Goal: Navigation & Orientation: Find specific page/section

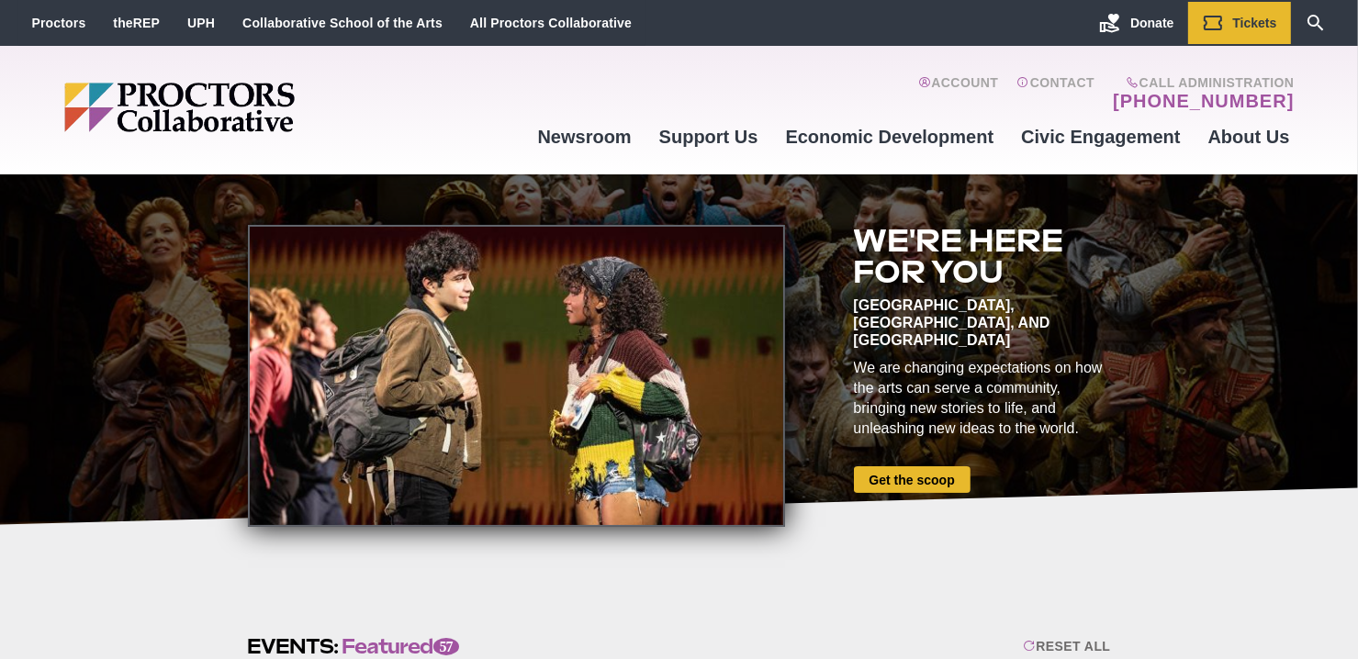
click at [492, 331] on div at bounding box center [516, 376] width 537 height 302
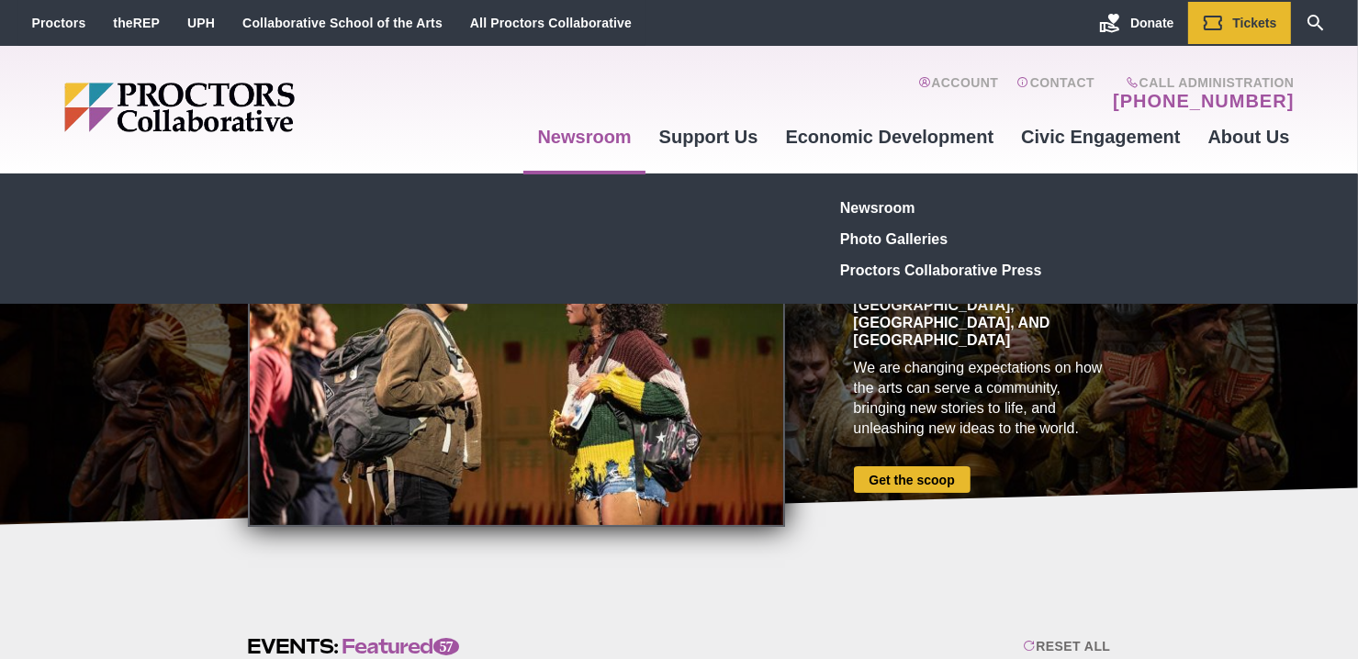
click at [583, 140] on link "Newsroom" at bounding box center [583, 137] width 121 height 50
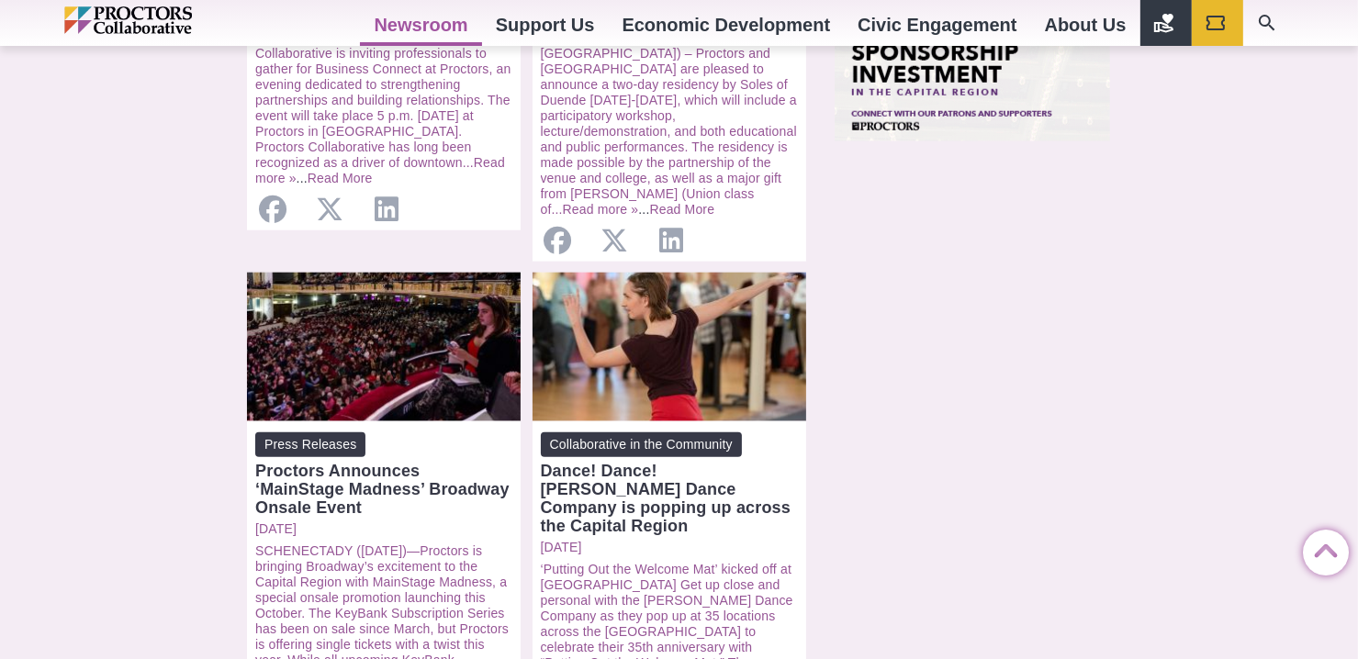
scroll to position [1836, 0]
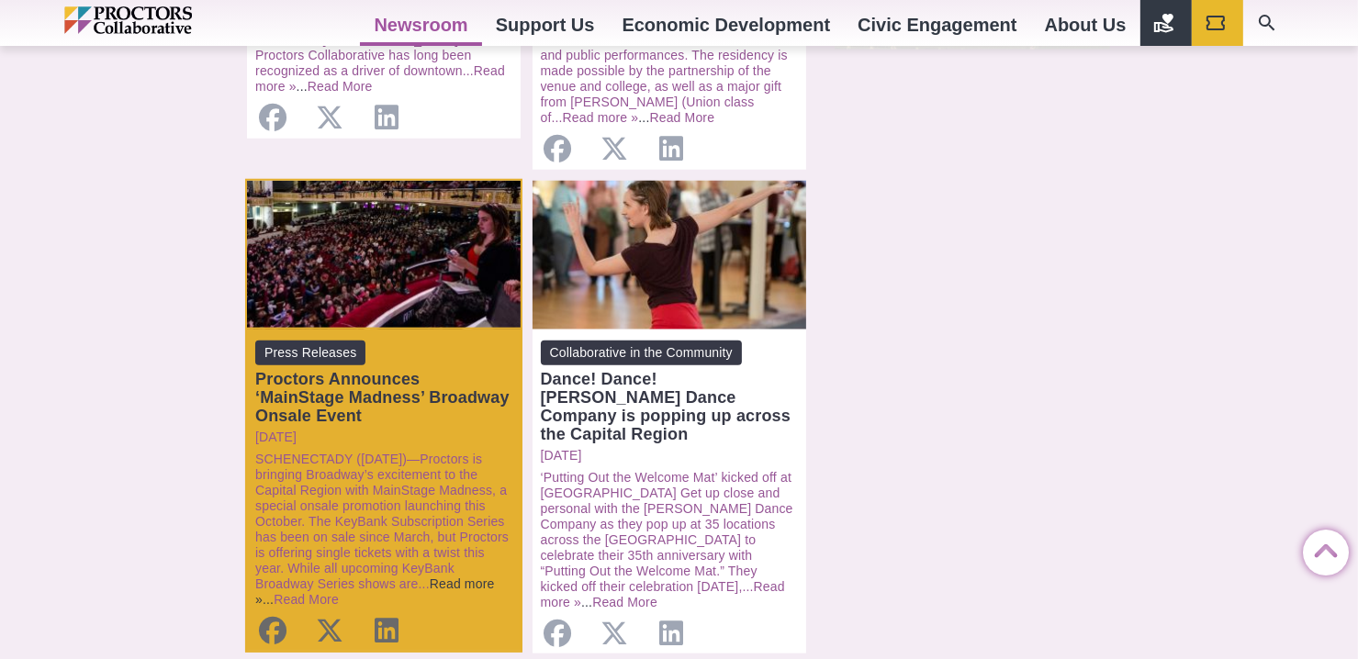
click at [459, 576] on link "Read more »" at bounding box center [374, 591] width 239 height 30
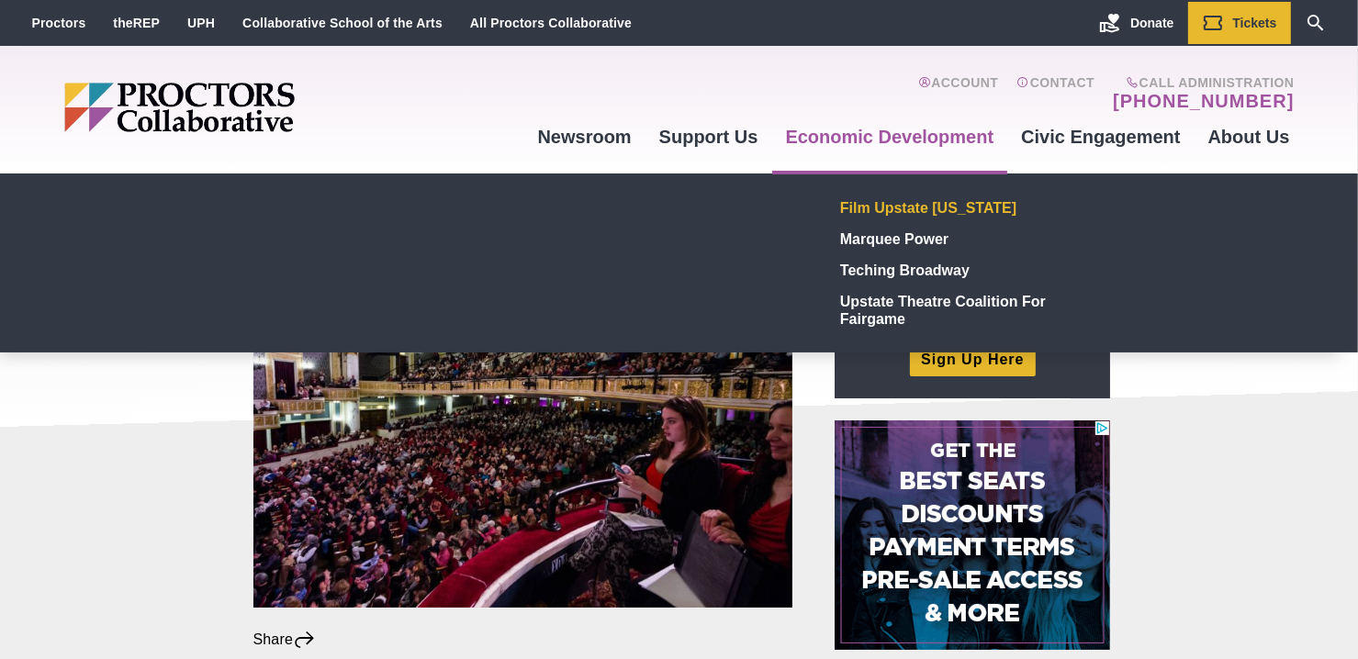
click at [872, 213] on link "Film Upstate [US_STATE]" at bounding box center [967, 207] width 268 height 31
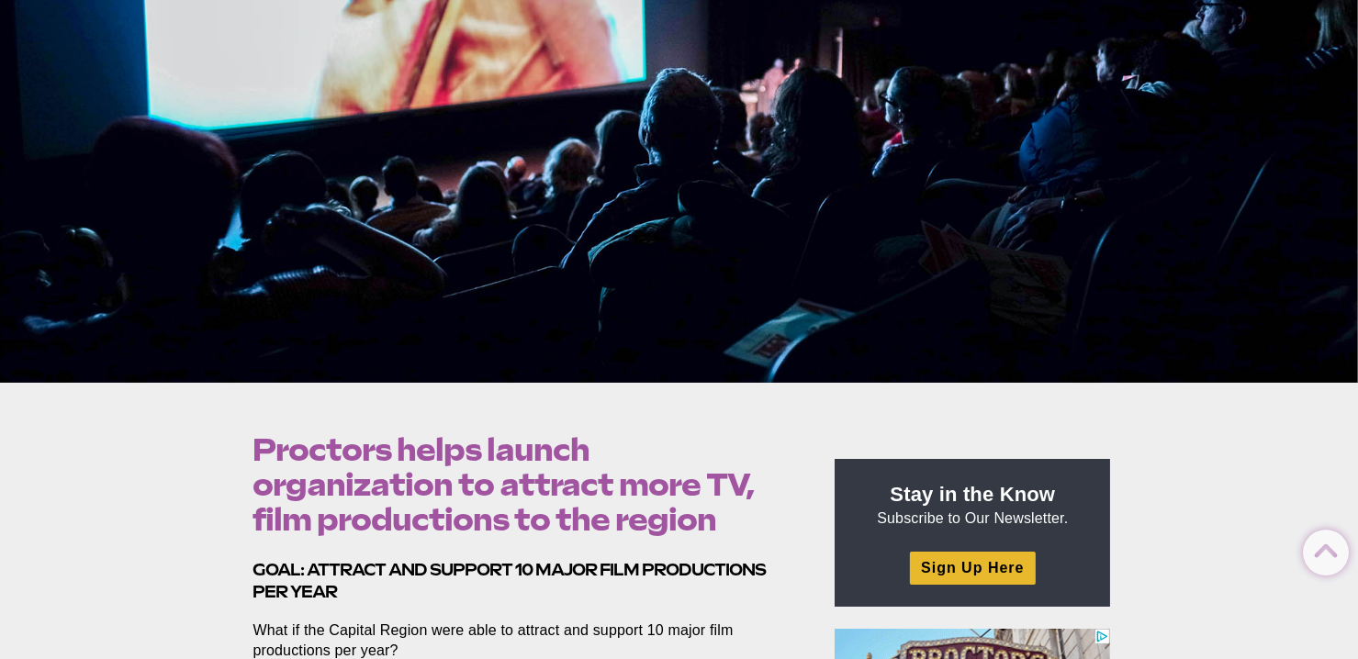
scroll to position [92, 0]
